Goal: Information Seeking & Learning: Find specific fact

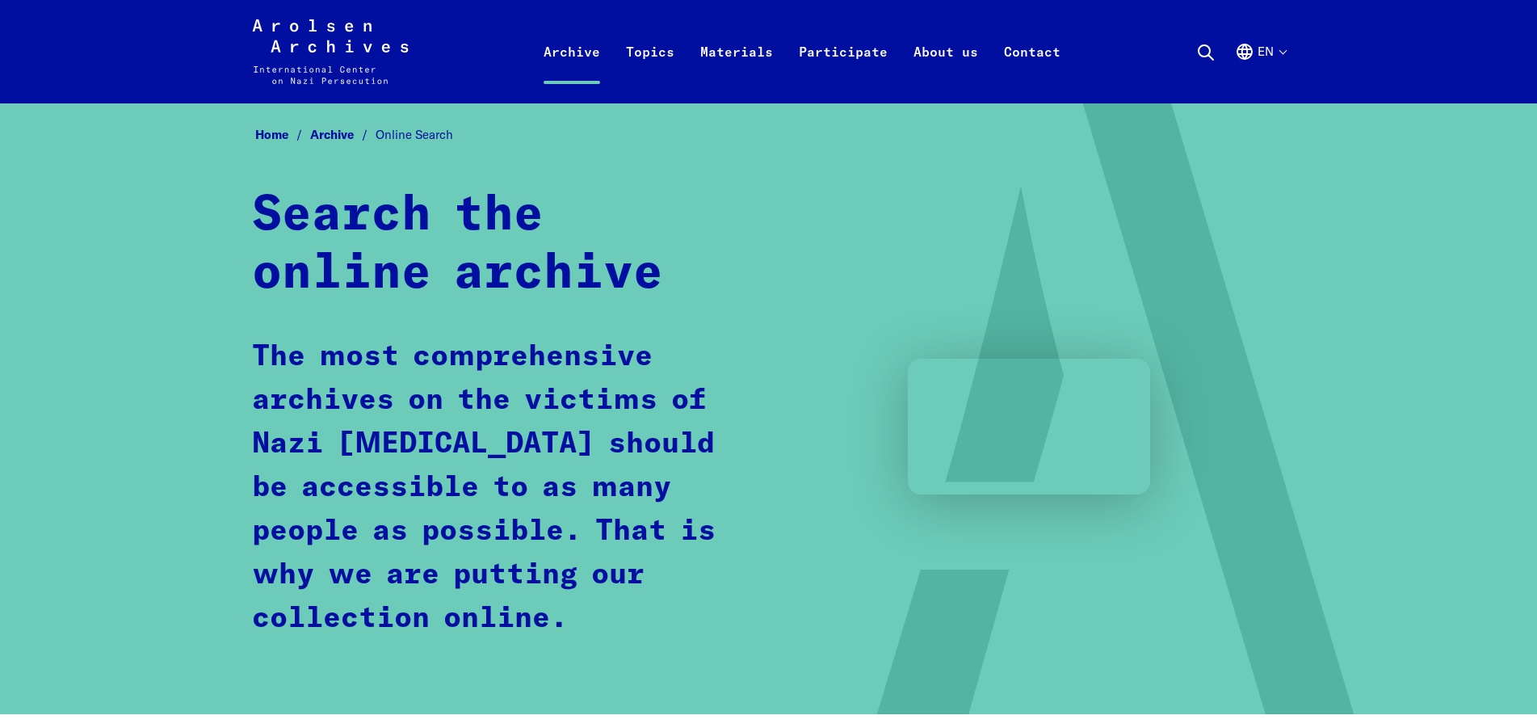
click at [1370, 51] on div "Arolsen Archives - International Center on Nazi [MEDICAL_DATA] | Return to home…" at bounding box center [768, 51] width 1537 height 103
click at [1197, 48] on icon at bounding box center [1205, 52] width 19 height 19
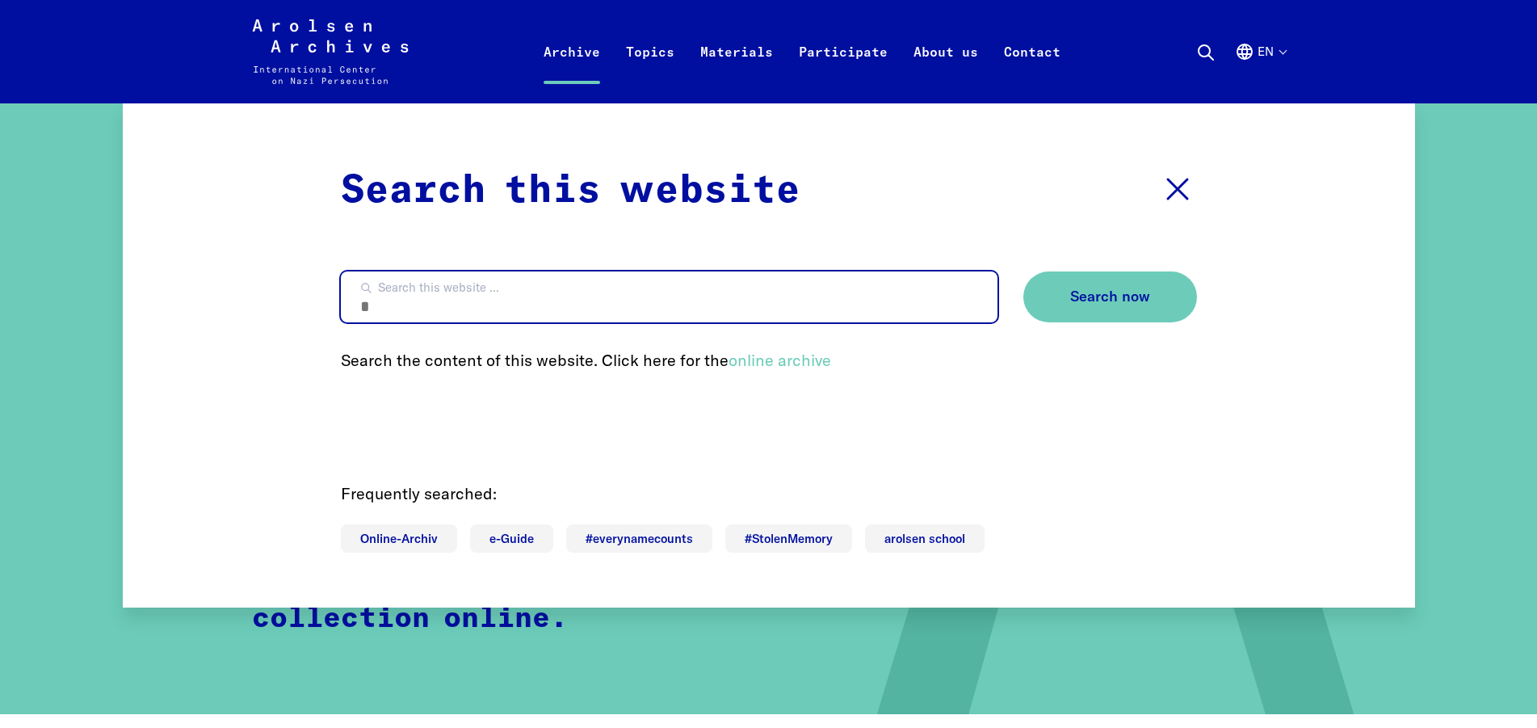
click at [525, 276] on input "Search this website ..." at bounding box center [669, 296] width 657 height 51
type input "**********"
click at [1023, 271] on button "Search now" at bounding box center [1110, 296] width 174 height 51
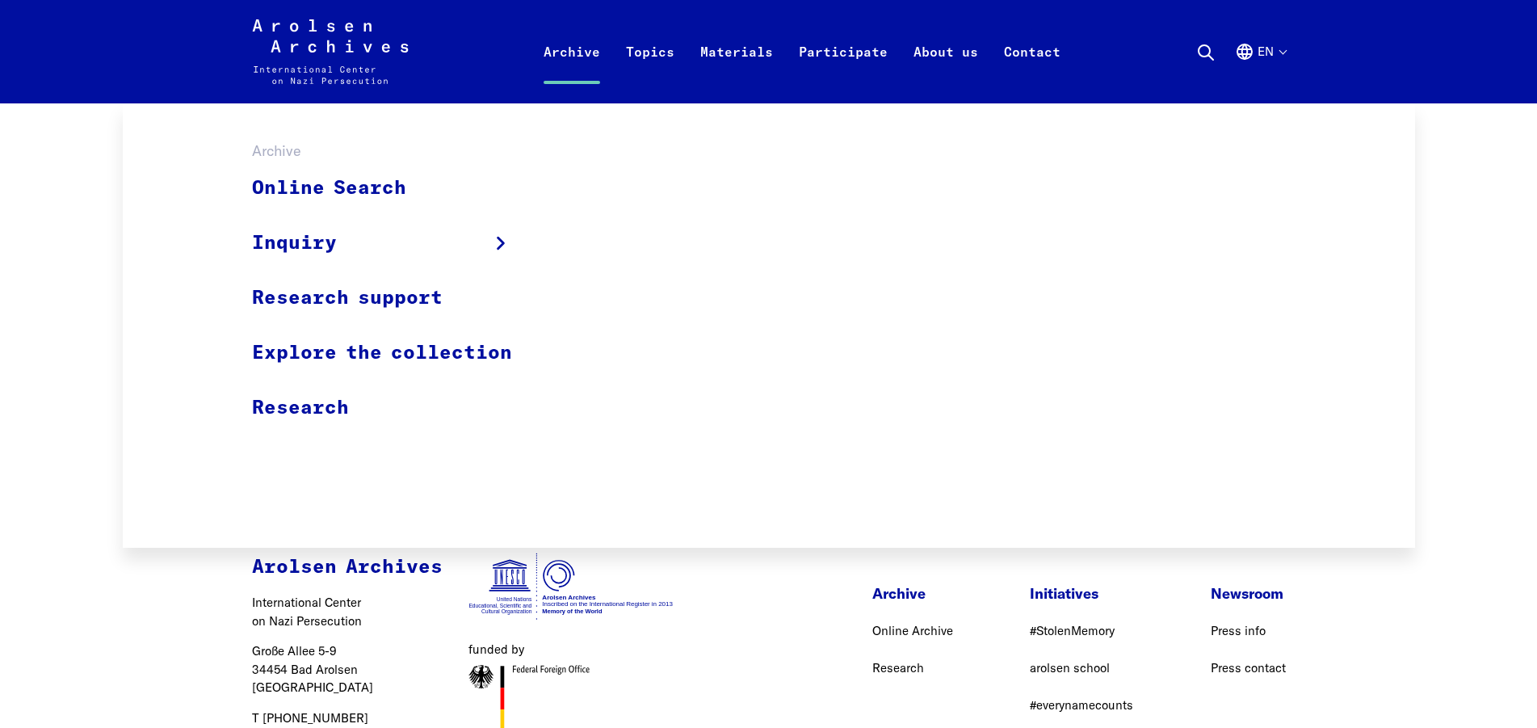
click at [573, 51] on link "Archive" at bounding box center [572, 71] width 82 height 65
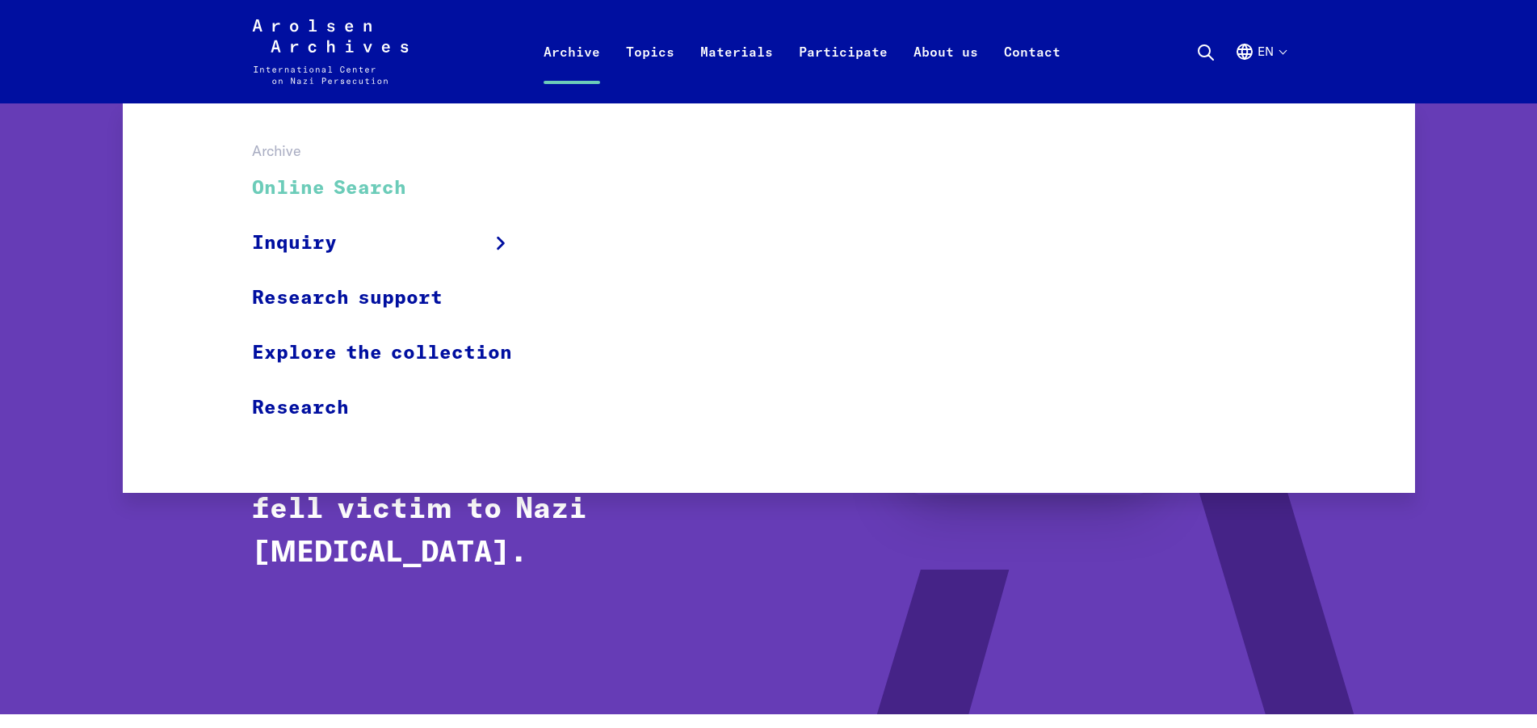
click at [368, 189] on link "Online Search" at bounding box center [392, 189] width 281 height 54
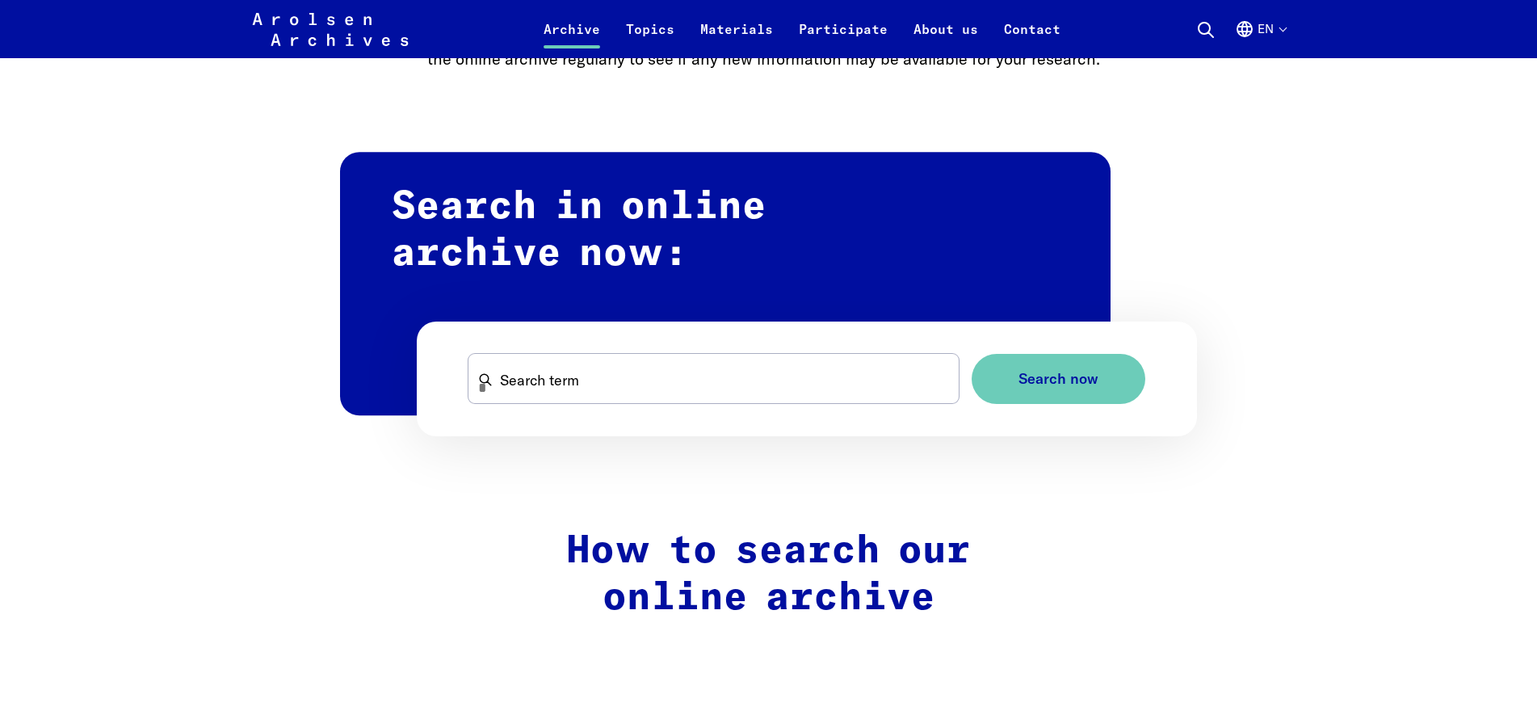
scroll to position [906, 0]
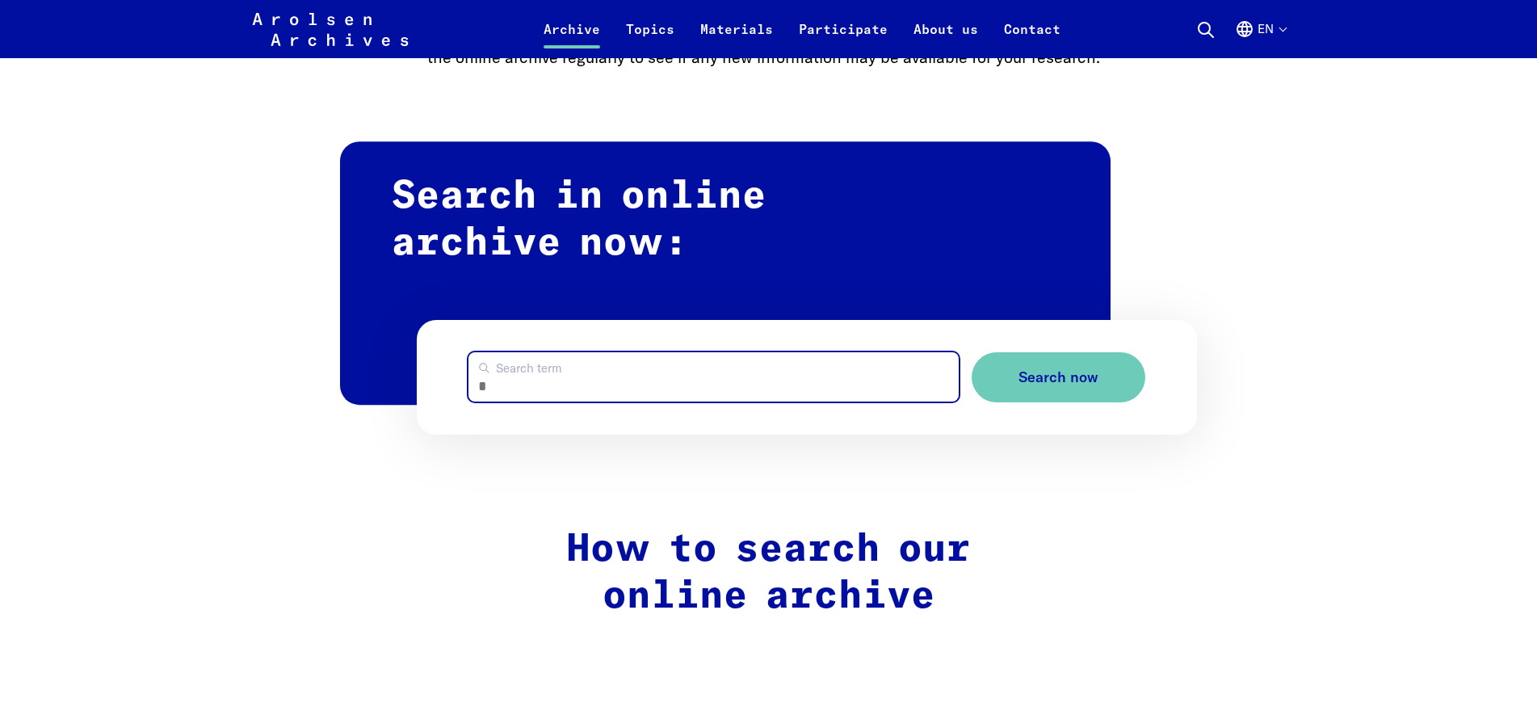
click at [551, 387] on input "Search term" at bounding box center [713, 376] width 491 height 49
type input "**********"
click at [972, 352] on button "Search now" at bounding box center [1059, 377] width 174 height 51
